Goal: Task Accomplishment & Management: Complete application form

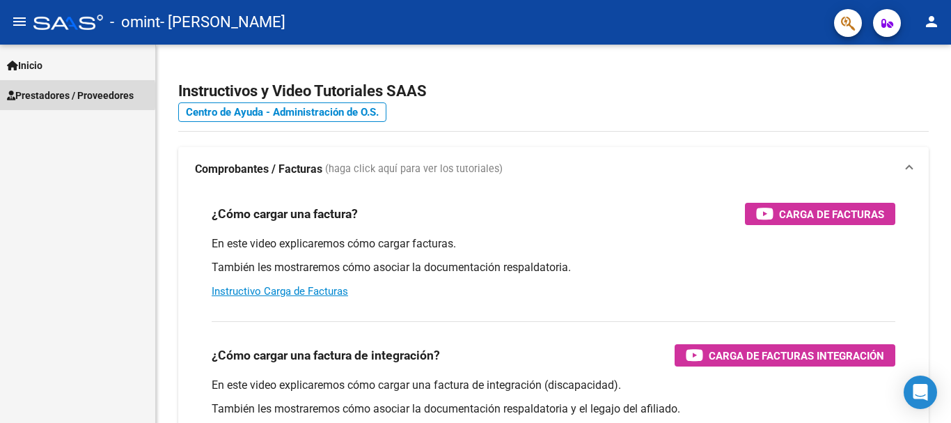
click at [39, 95] on span "Prestadores / Proveedores" at bounding box center [70, 95] width 127 height 15
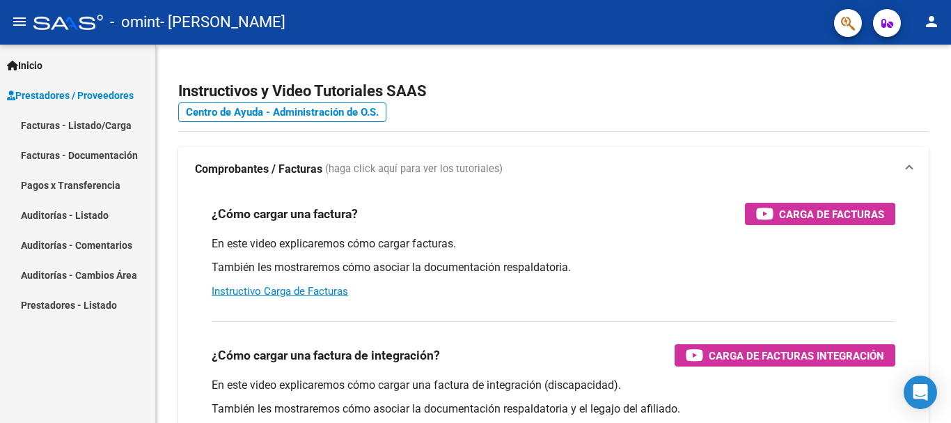
click at [75, 126] on link "Facturas - Listado/Carga" at bounding box center [77, 125] width 155 height 30
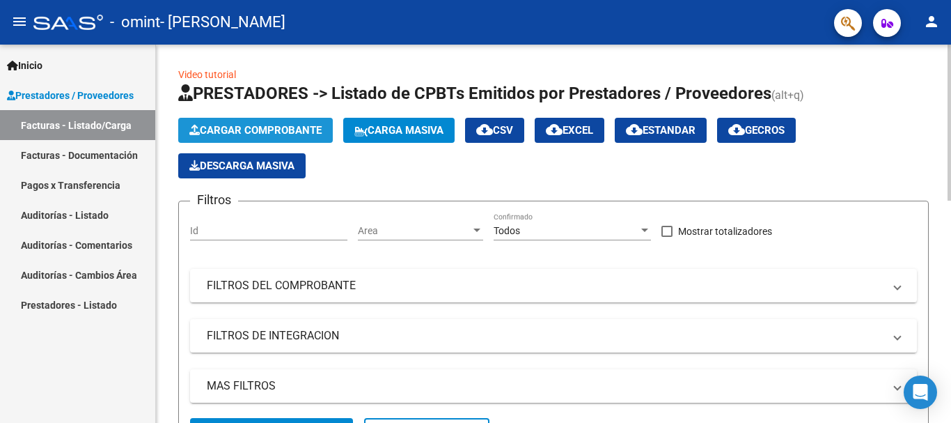
click at [292, 127] on span "Cargar Comprobante" at bounding box center [255, 130] width 132 height 13
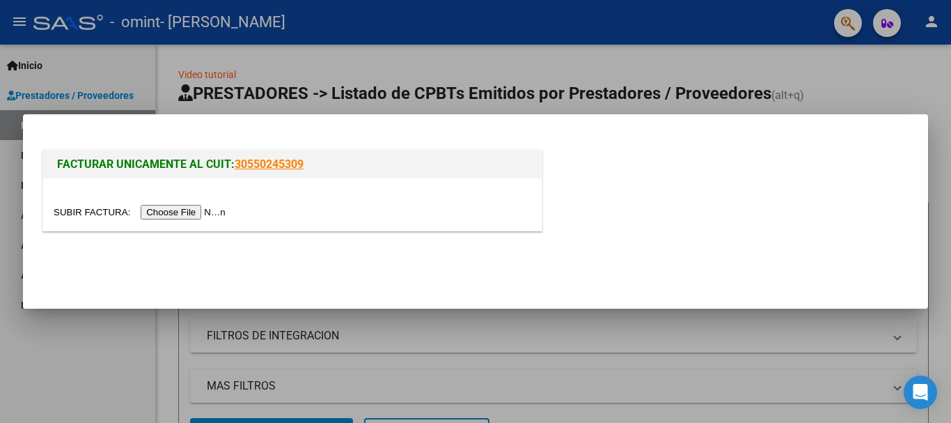
click at [195, 212] on input "file" at bounding box center [142, 212] width 176 height 15
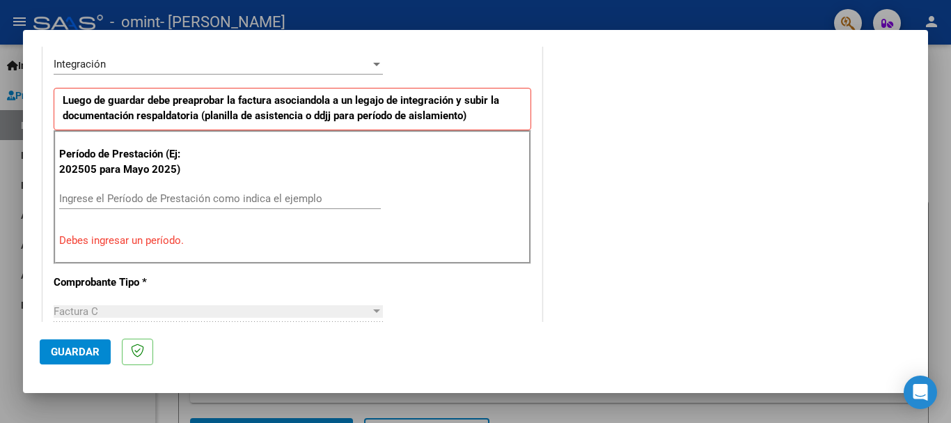
scroll to position [417, 0]
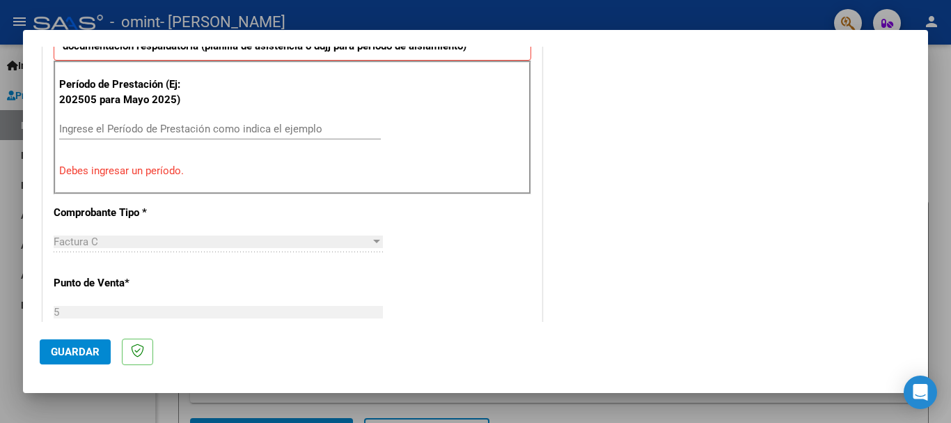
click at [117, 127] on input "Ingrese el Período de Prestación como indica el ejemplo" at bounding box center [220, 129] width 322 height 13
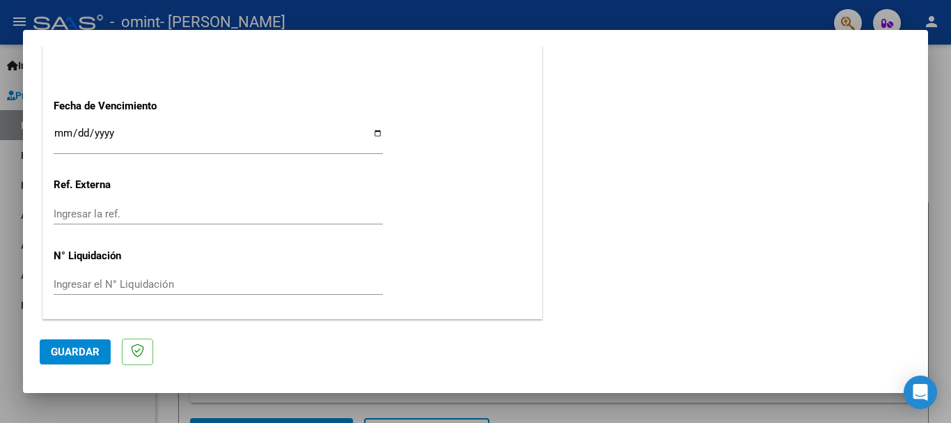
scroll to position [881, 0]
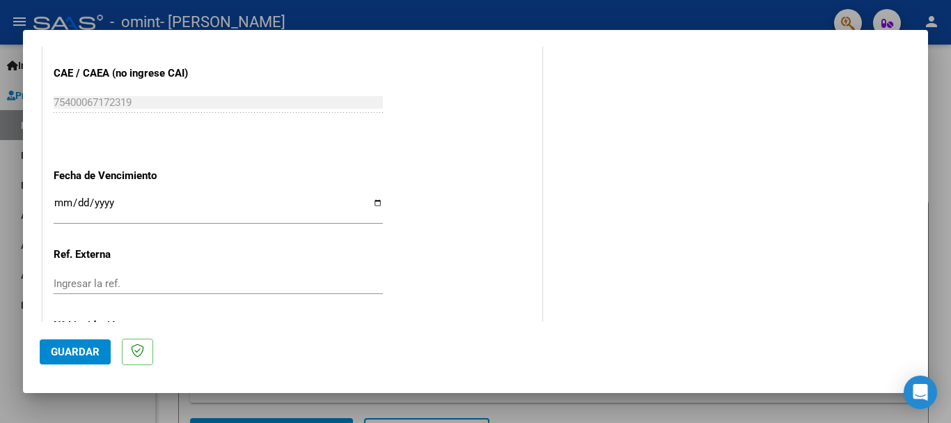
type input "202509"
click at [370, 203] on input "Ingresar la fecha" at bounding box center [218, 208] width 329 height 22
type input "[DATE]"
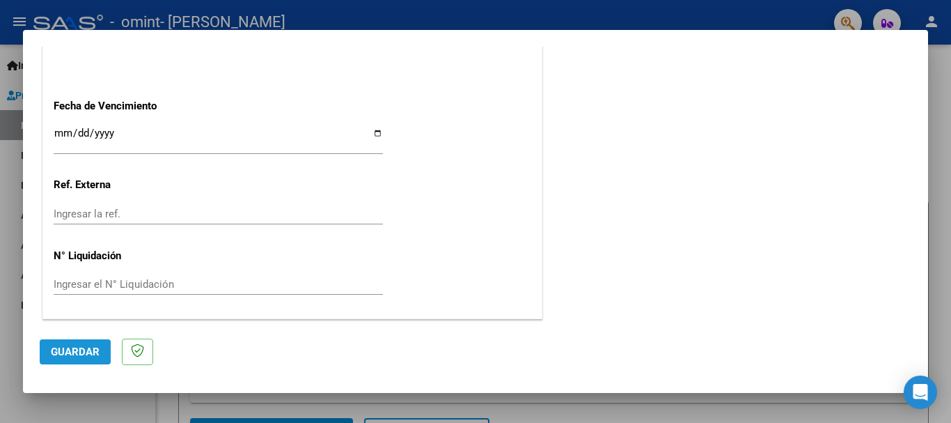
click at [89, 345] on span "Guardar" at bounding box center [75, 351] width 49 height 13
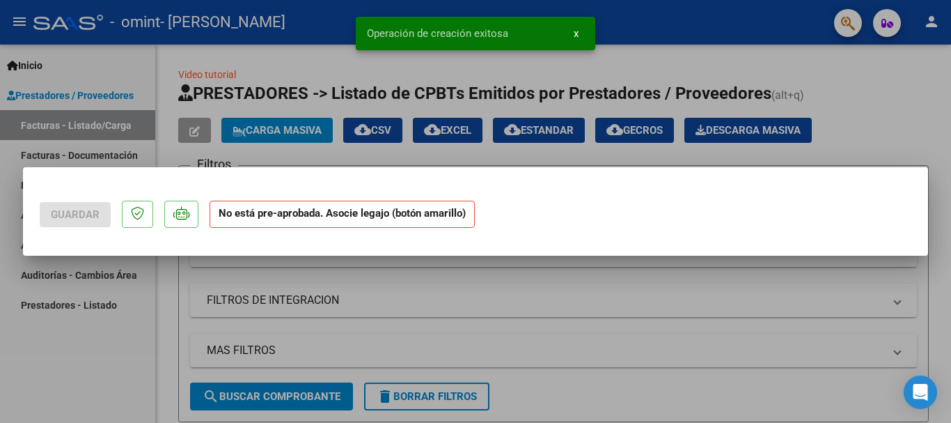
scroll to position [0, 0]
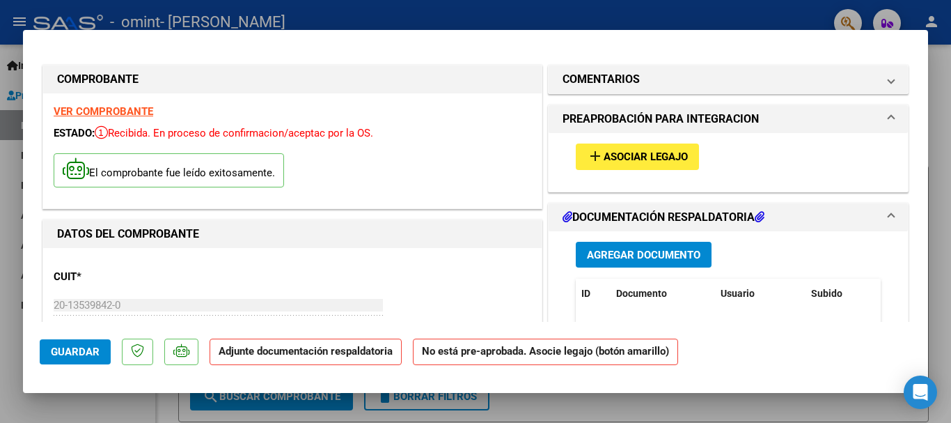
click at [634, 159] on span "Asociar Legajo" at bounding box center [646, 157] width 84 height 13
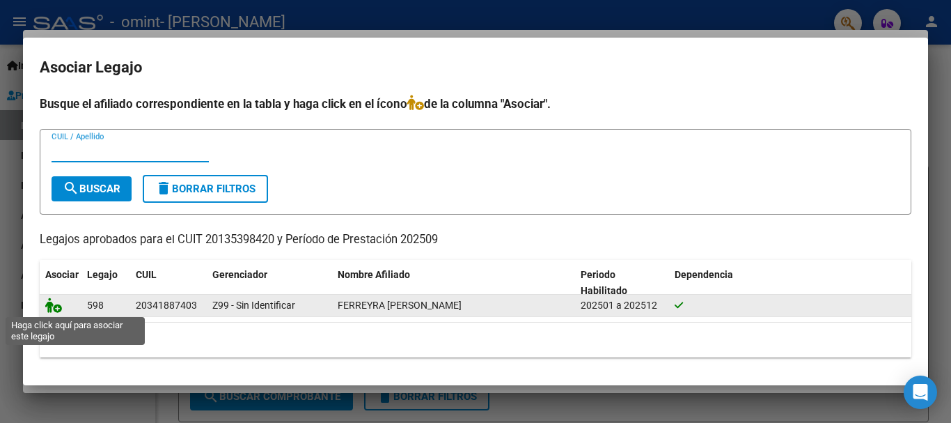
click at [55, 304] on icon at bounding box center [53, 304] width 17 height 15
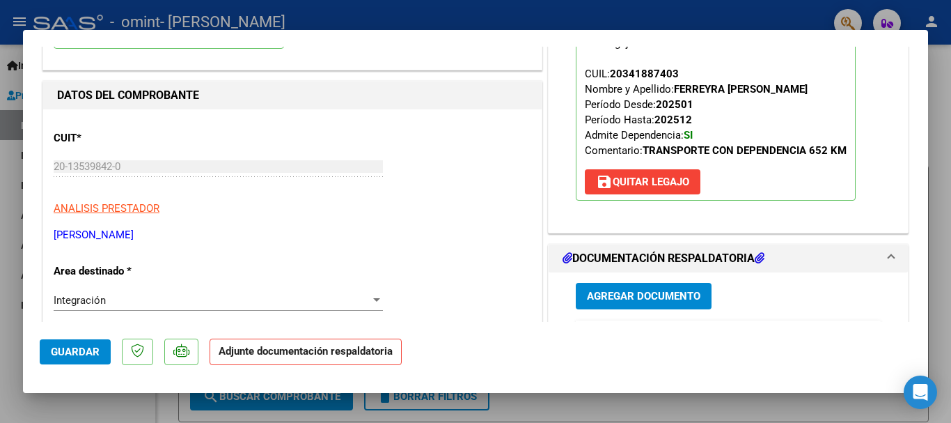
scroll to position [139, 0]
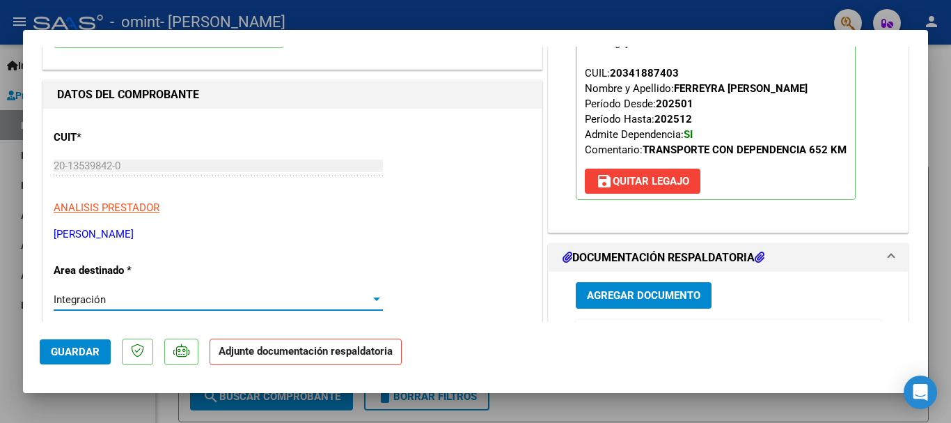
click at [373, 300] on div at bounding box center [376, 298] width 7 height 3
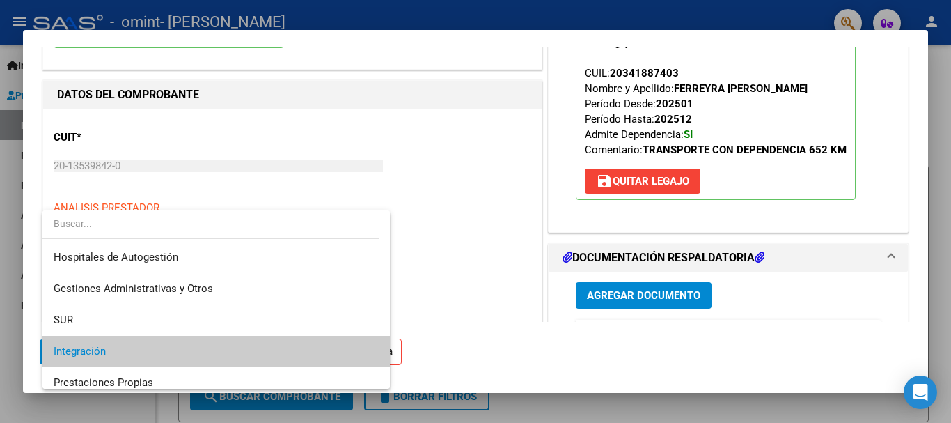
scroll to position [52, 0]
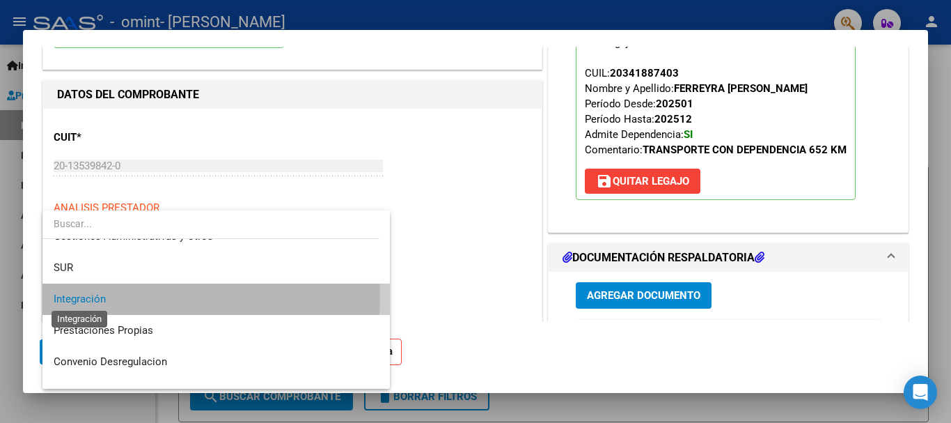
click at [90, 294] on span "Integración" at bounding box center [80, 298] width 52 height 13
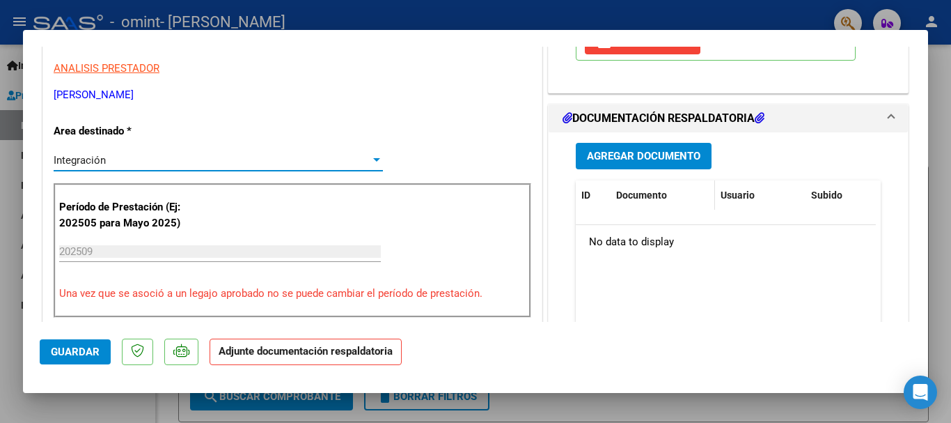
scroll to position [209, 0]
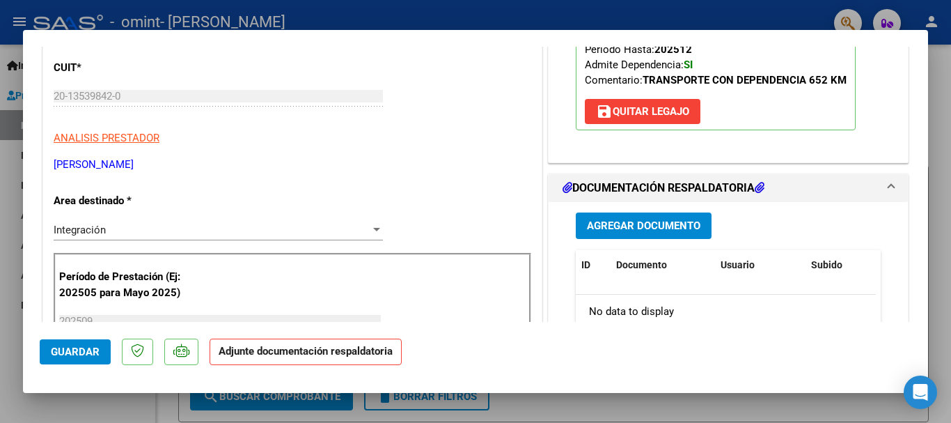
click at [885, 186] on mat-expansion-panel-header "DOCUMENTACIÓN RESPALDATORIA" at bounding box center [728, 188] width 359 height 28
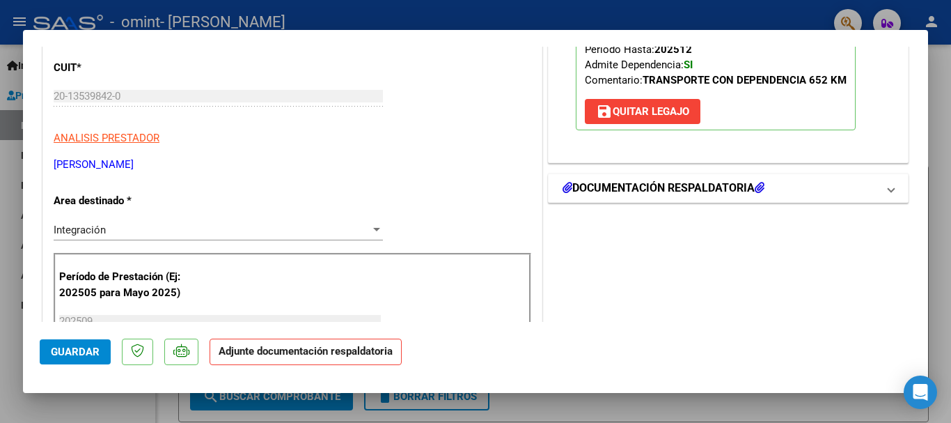
click at [885, 186] on mat-expansion-panel-header "DOCUMENTACIÓN RESPALDATORIA" at bounding box center [728, 188] width 359 height 28
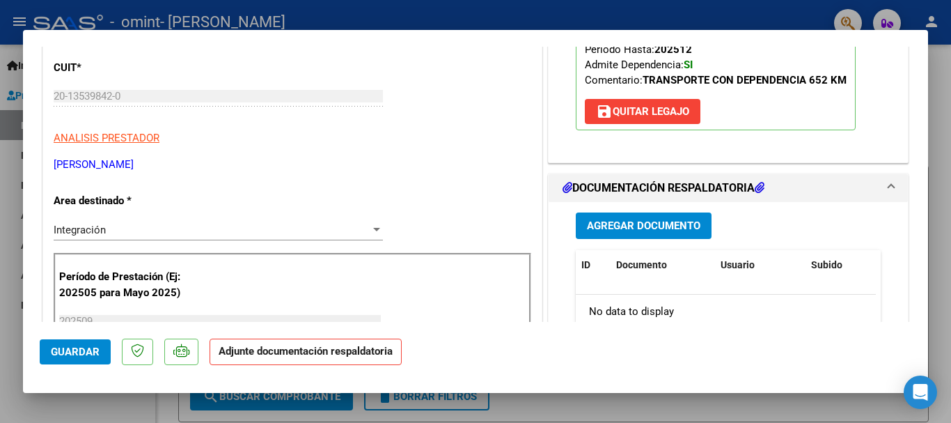
click at [636, 221] on span "Agregar Documento" at bounding box center [643, 226] width 113 height 13
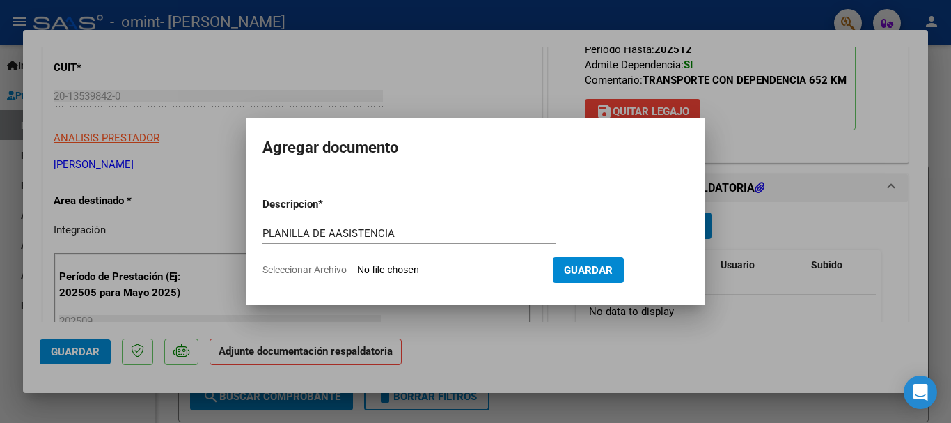
click at [457, 262] on form "Descripcion * PLANILLA DE AASISTENCIA Escriba aquí una descripcion Seleccionar …" at bounding box center [475, 237] width 426 height 102
click at [342, 230] on input "PLANILLA DE AASISTENCIA" at bounding box center [409, 233] width 294 height 13
type input "PLANILLA DE ASISTENCIA"
click at [436, 267] on input "Seleccionar Archivo" at bounding box center [449, 270] width 184 height 13
type input "C:\fakepath\PLANILLA DE ASISTENCIA 09 202520251007.pdf"
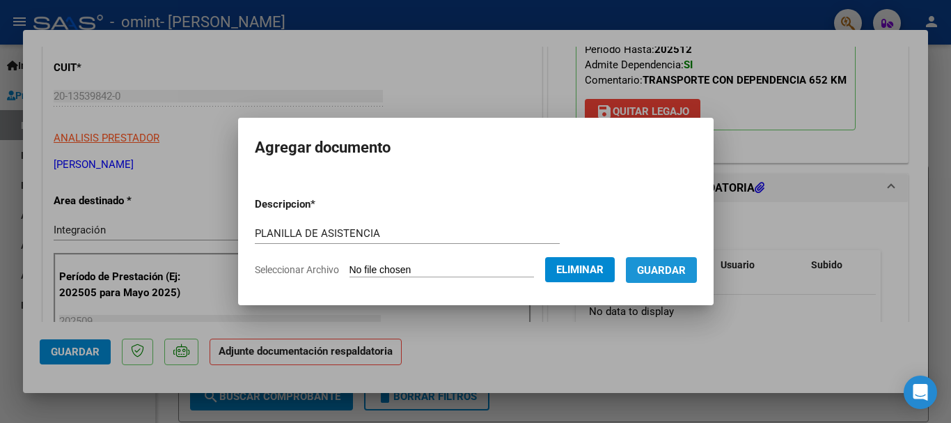
click at [684, 271] on span "Guardar" at bounding box center [661, 270] width 49 height 13
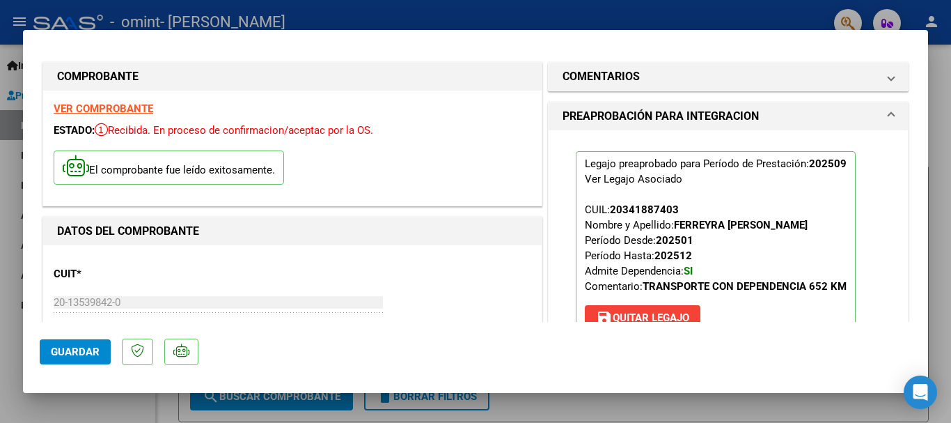
scroll to position [0, 0]
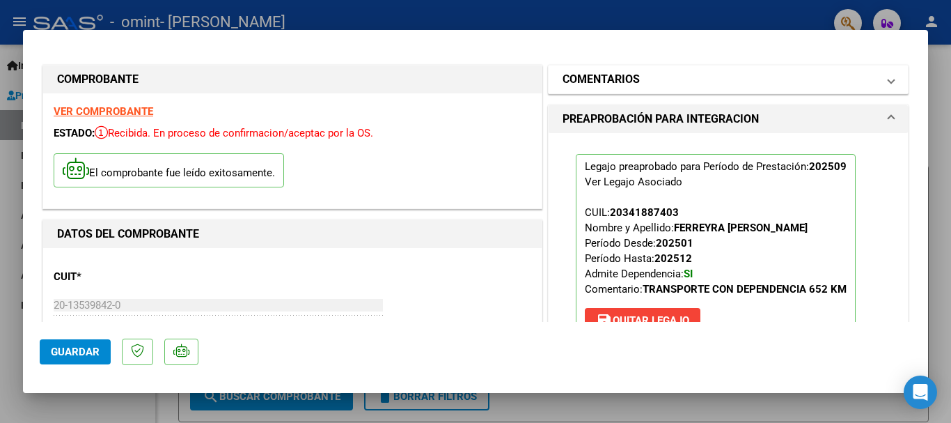
click at [888, 78] on span at bounding box center [891, 79] width 6 height 17
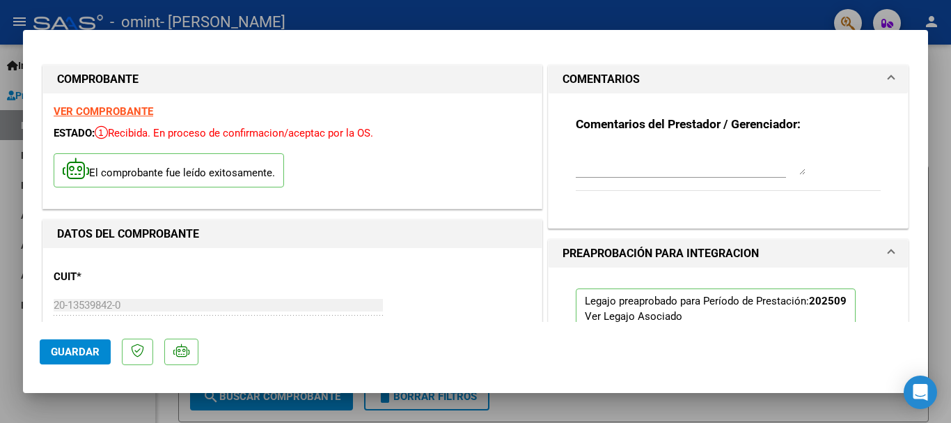
click at [888, 78] on span at bounding box center [891, 79] width 6 height 17
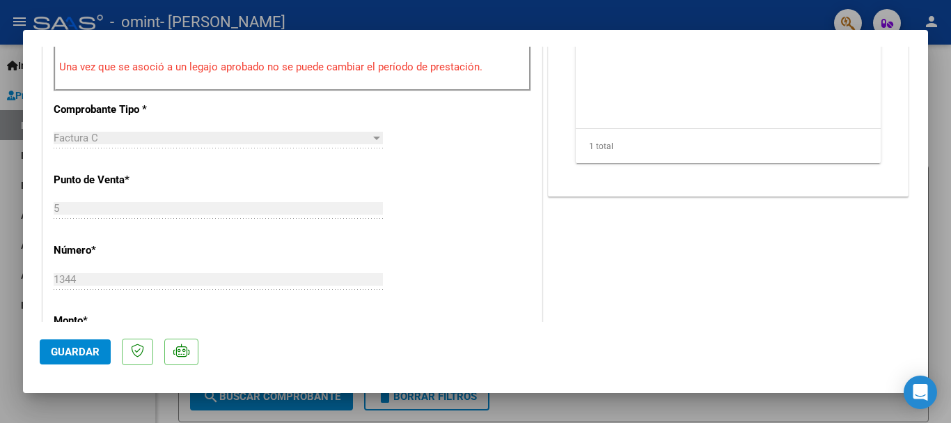
scroll to position [627, 0]
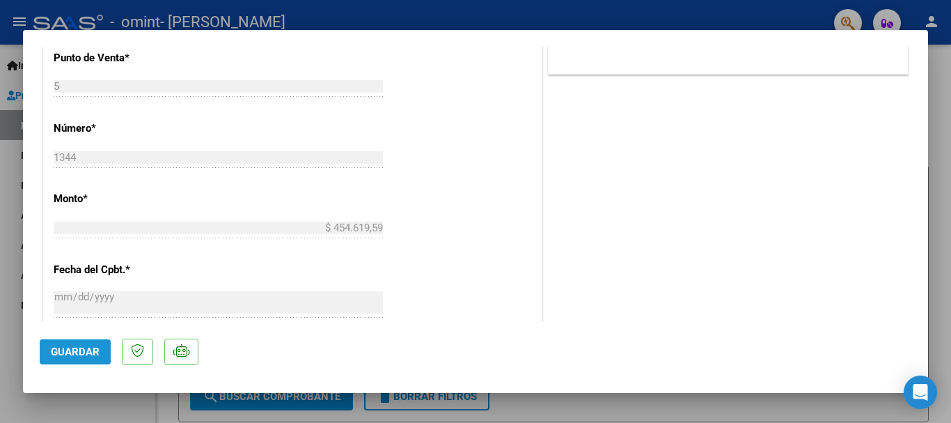
click at [60, 347] on span "Guardar" at bounding box center [75, 351] width 49 height 13
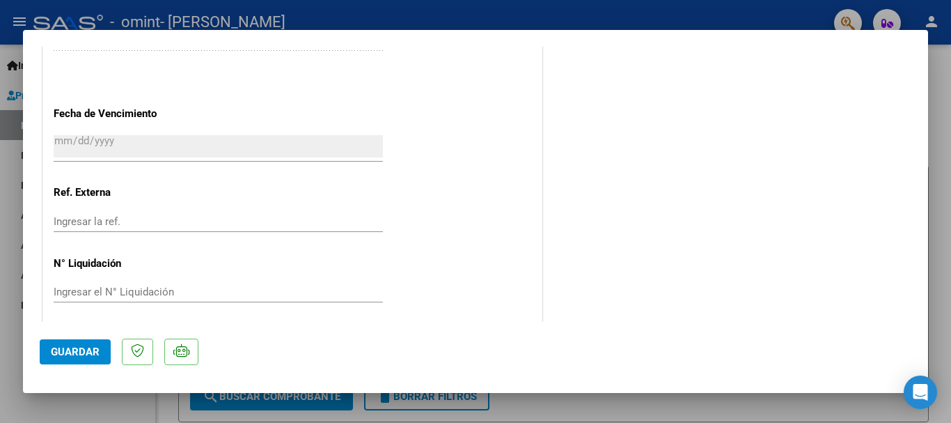
scroll to position [971, 0]
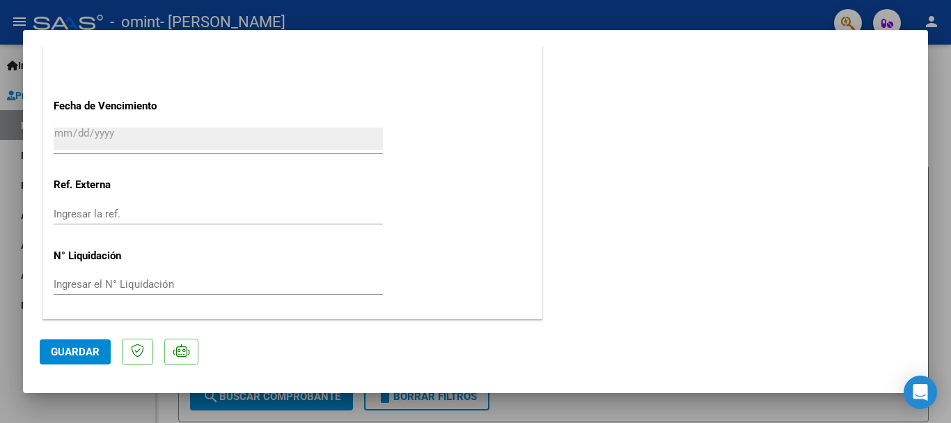
click at [946, 97] on div at bounding box center [475, 211] width 951 height 423
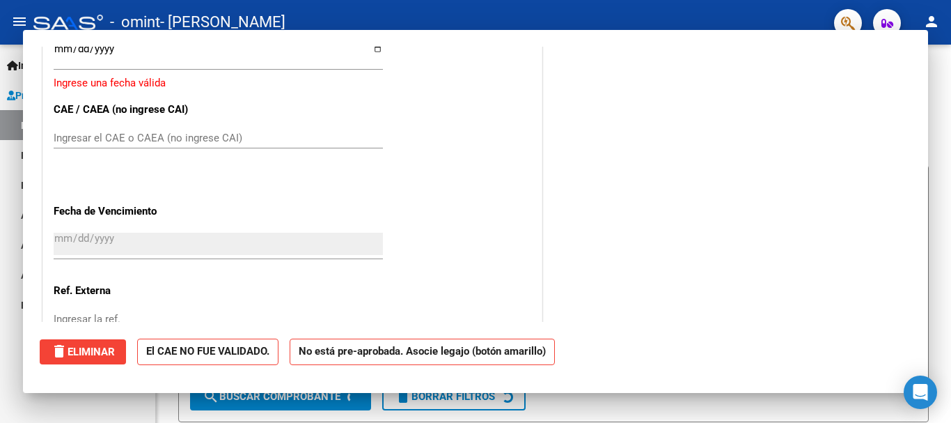
scroll to position [0, 0]
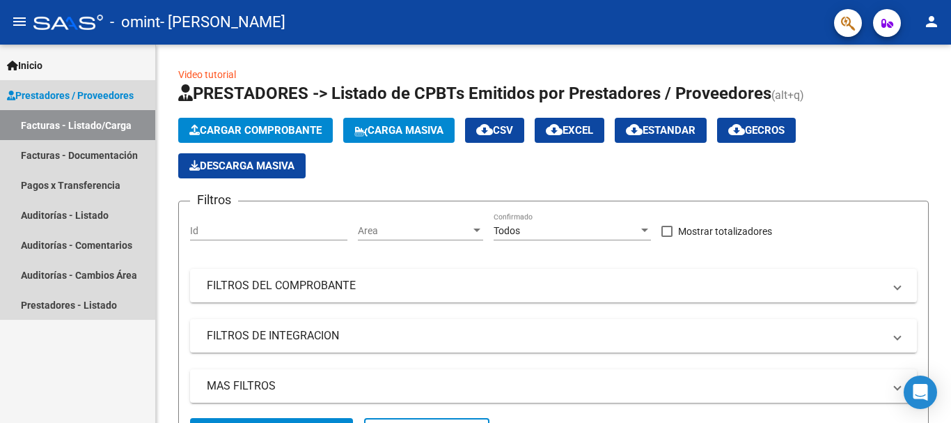
click at [67, 122] on link "Facturas - Listado/Carga" at bounding box center [77, 125] width 155 height 30
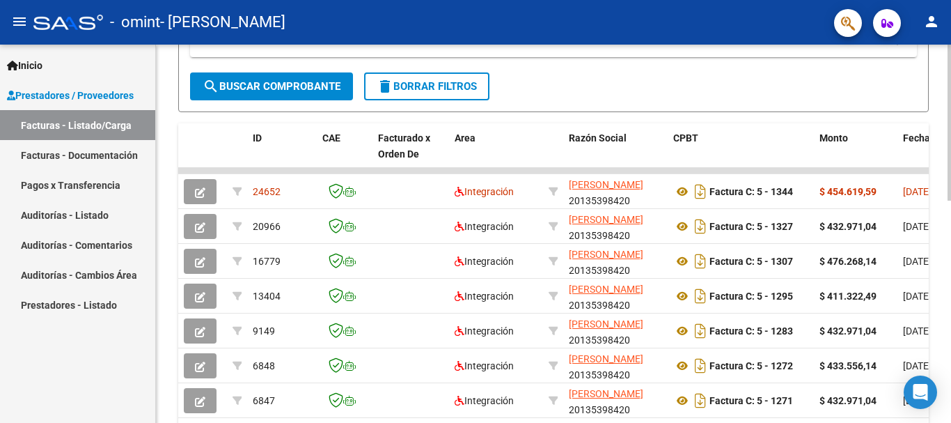
scroll to position [348, 0]
